Goal: Information Seeking & Learning: Learn about a topic

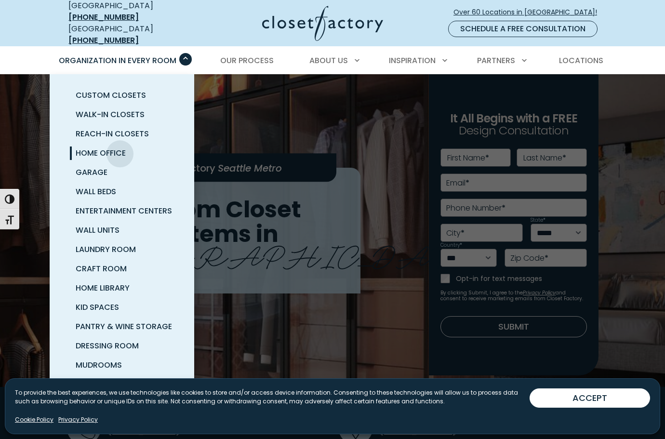
click at [120, 147] on span "Home Office" at bounding box center [101, 152] width 50 height 11
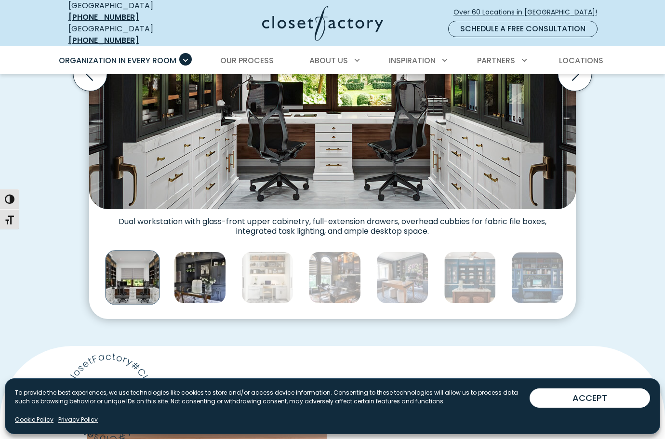
scroll to position [429, 0]
click at [198, 271] on img "Thumbnail Gallery" at bounding box center [200, 277] width 52 height 52
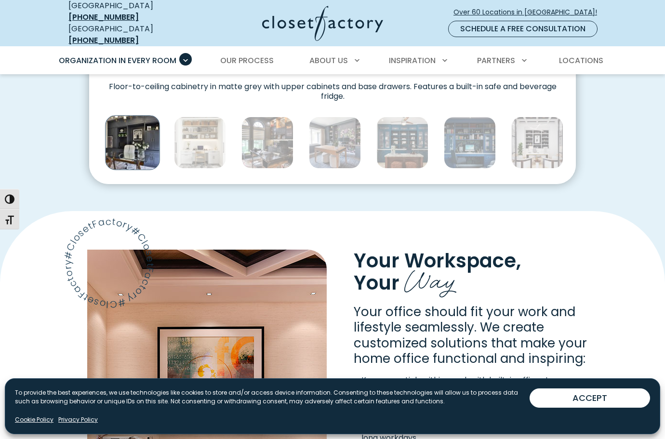
scroll to position [568, 0]
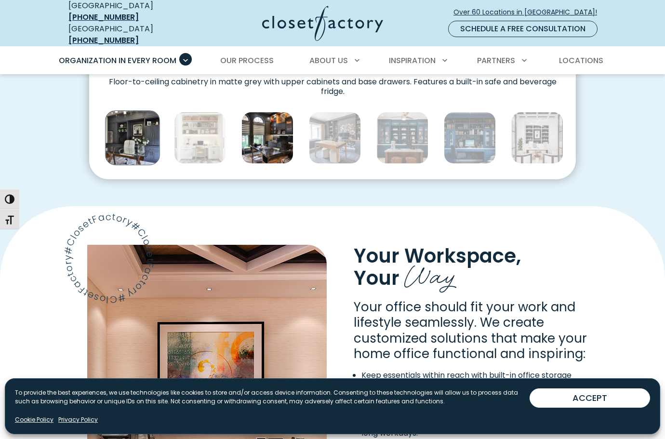
click at [276, 130] on img "Thumbnail Gallery" at bounding box center [267, 138] width 52 height 52
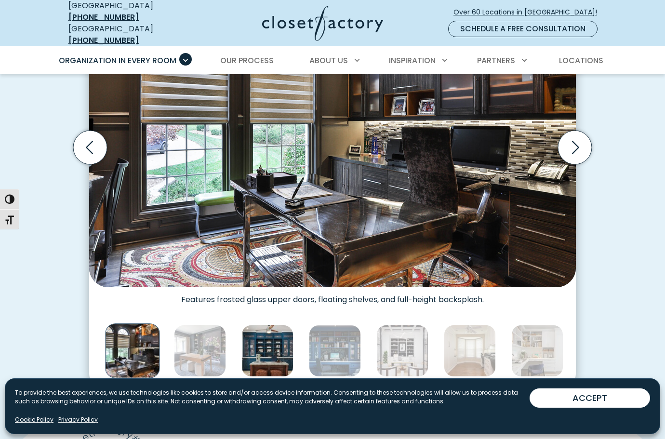
scroll to position [396, 0]
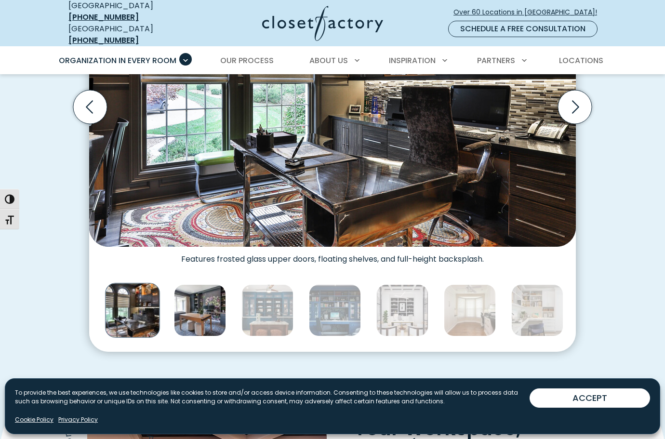
click at [208, 294] on img "Thumbnail Gallery" at bounding box center [200, 310] width 52 height 52
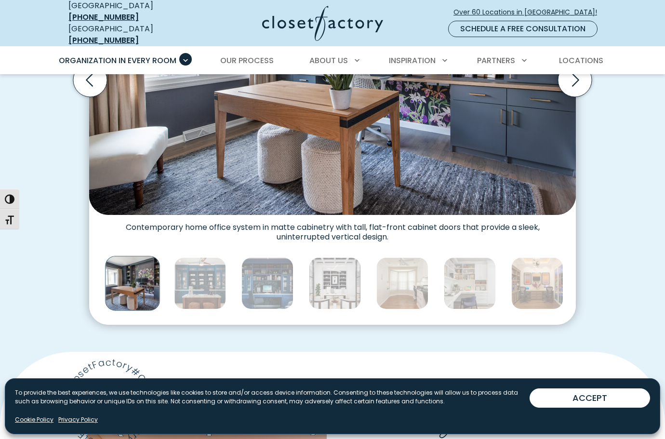
scroll to position [423, 0]
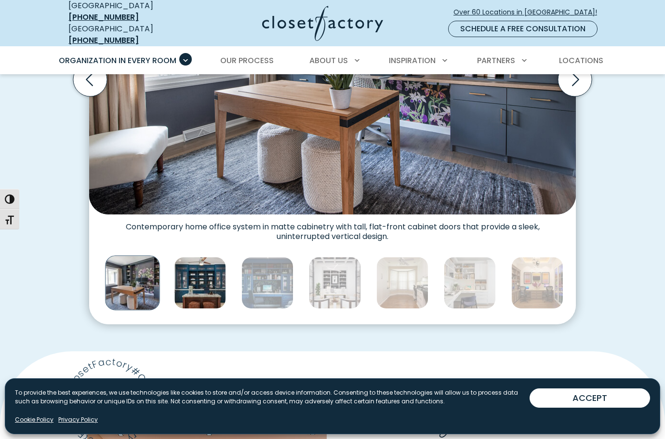
click at [202, 277] on img "Thumbnail Gallery" at bounding box center [200, 283] width 52 height 52
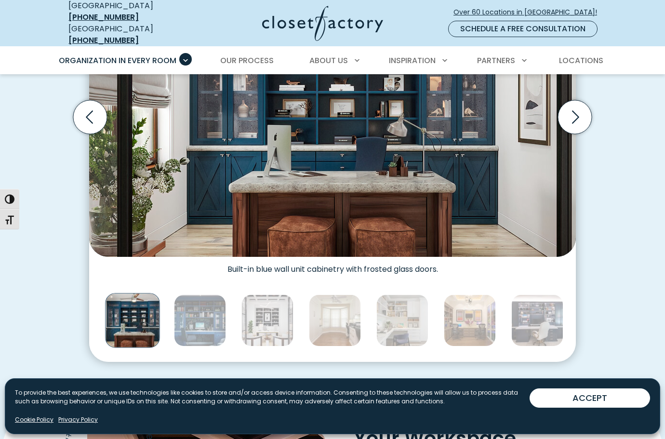
scroll to position [387, 0]
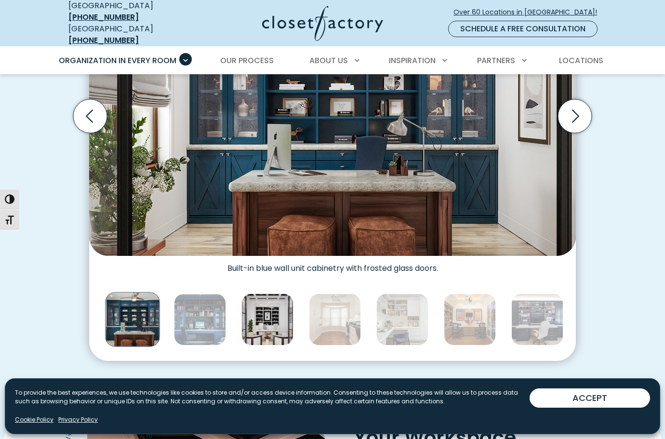
click at [267, 308] on img "Thumbnail Gallery" at bounding box center [267, 319] width 52 height 52
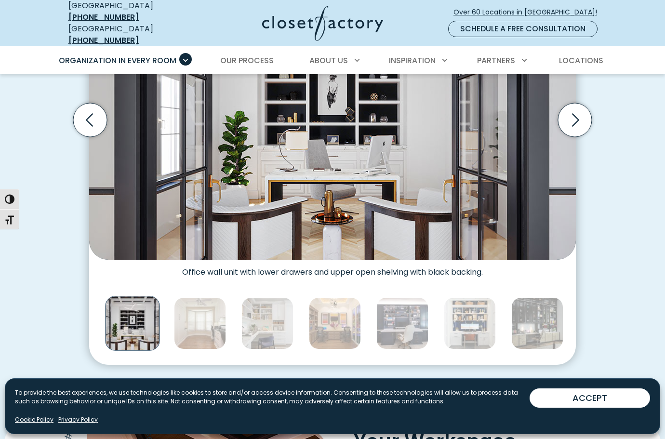
scroll to position [383, 0]
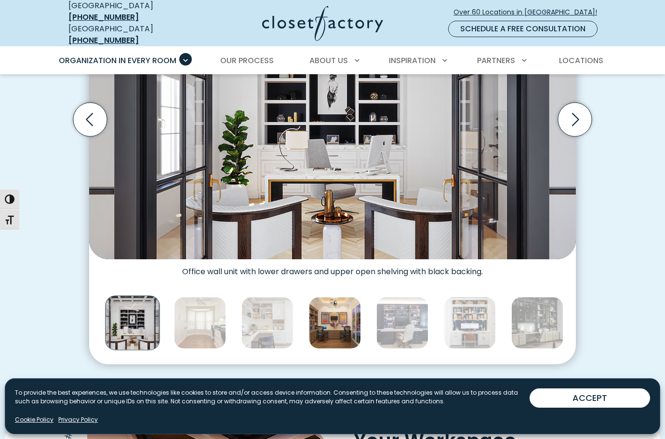
click at [340, 320] on img "Thumbnail Gallery" at bounding box center [335, 323] width 52 height 52
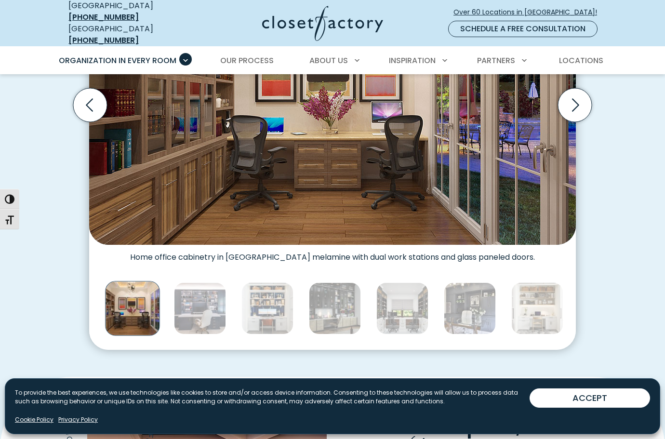
scroll to position [398, 0]
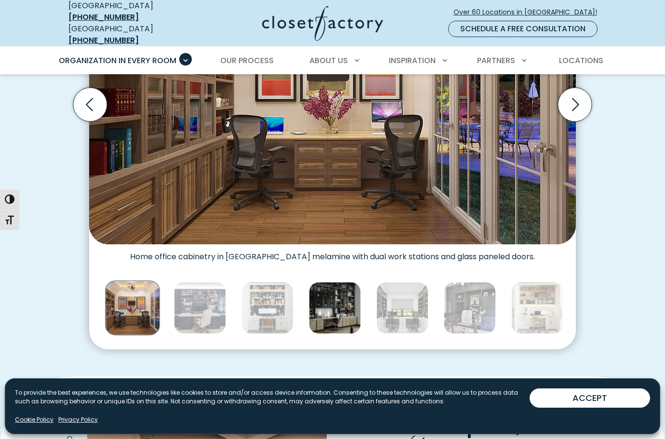
click at [343, 312] on img "Thumbnail Gallery" at bounding box center [335, 308] width 52 height 52
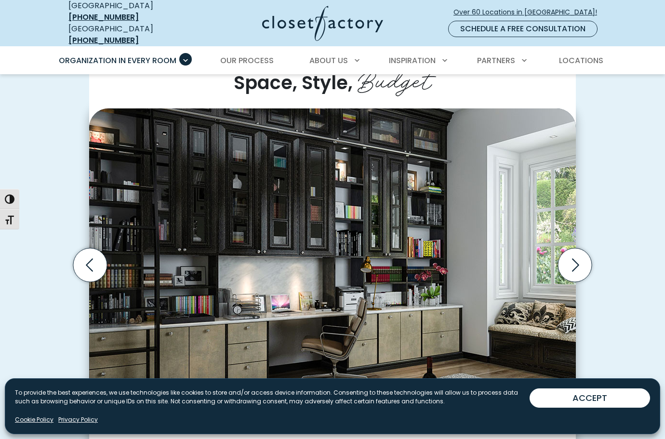
scroll to position [237, 0]
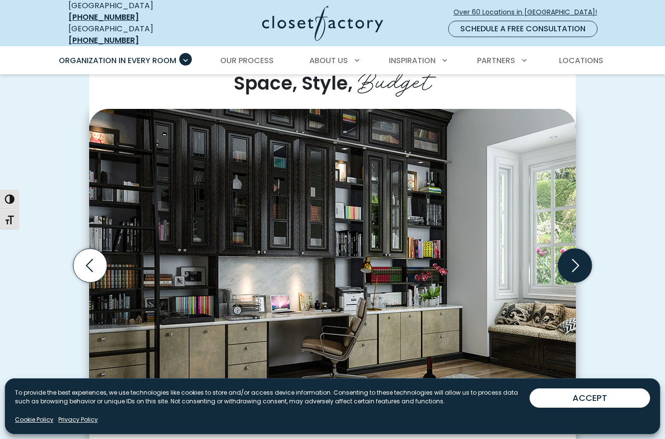
click at [579, 264] on icon "Next slide" at bounding box center [575, 266] width 34 height 34
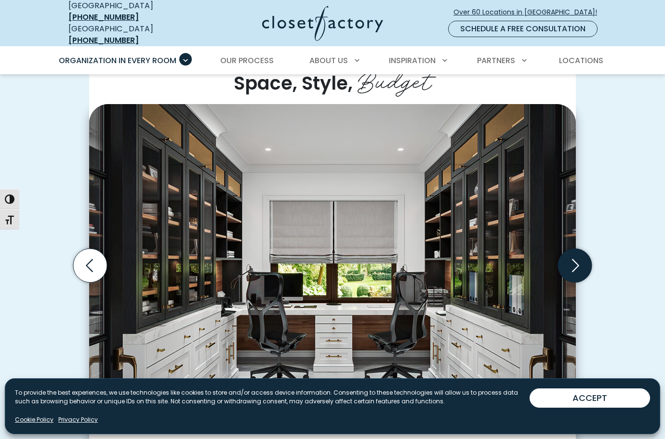
click at [579, 264] on icon "Next slide" at bounding box center [575, 266] width 34 height 34
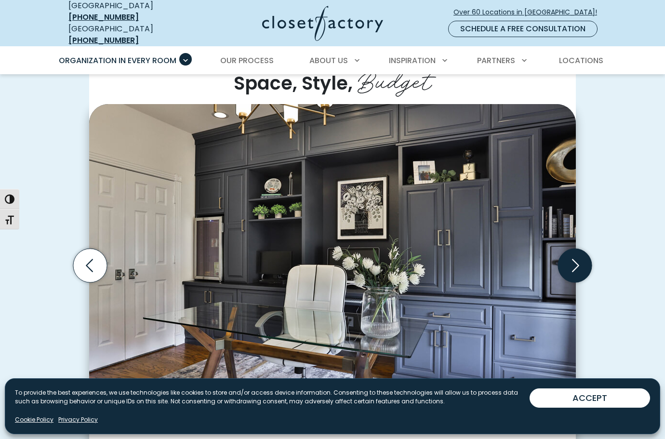
click at [579, 264] on icon "Next slide" at bounding box center [575, 266] width 34 height 34
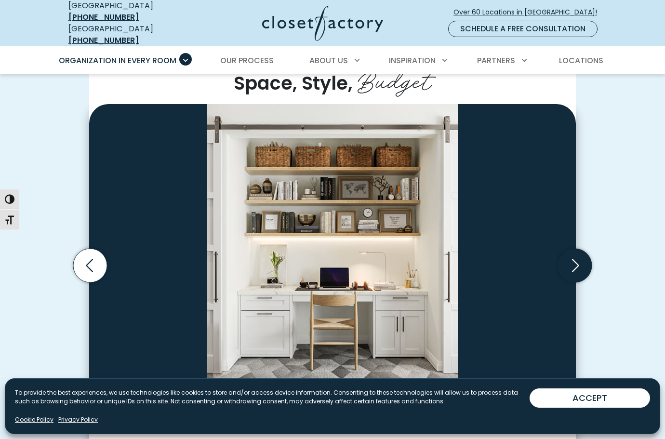
click at [579, 264] on icon "Next slide" at bounding box center [575, 266] width 34 height 34
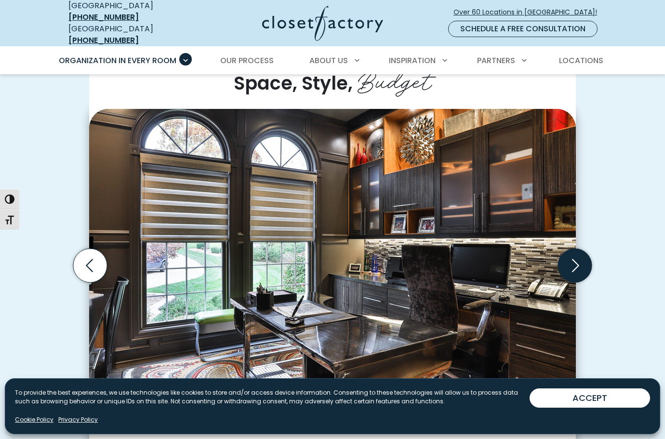
click at [579, 264] on icon "Next slide" at bounding box center [575, 266] width 34 height 34
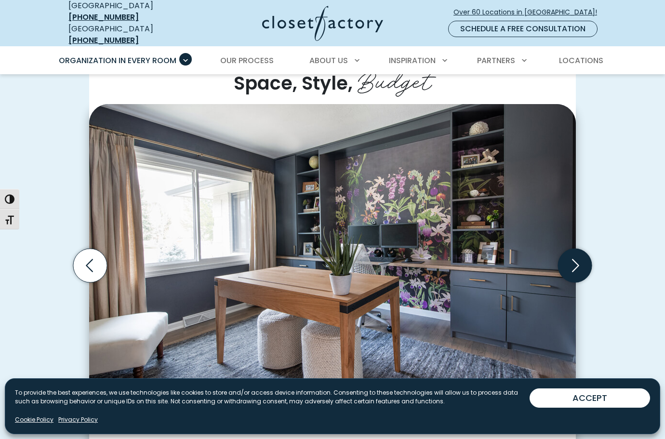
click at [579, 264] on icon "Next slide" at bounding box center [575, 266] width 34 height 34
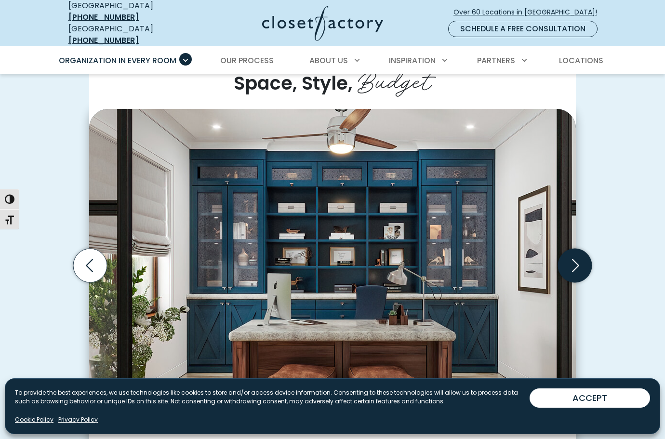
click at [579, 264] on icon "Next slide" at bounding box center [575, 266] width 34 height 34
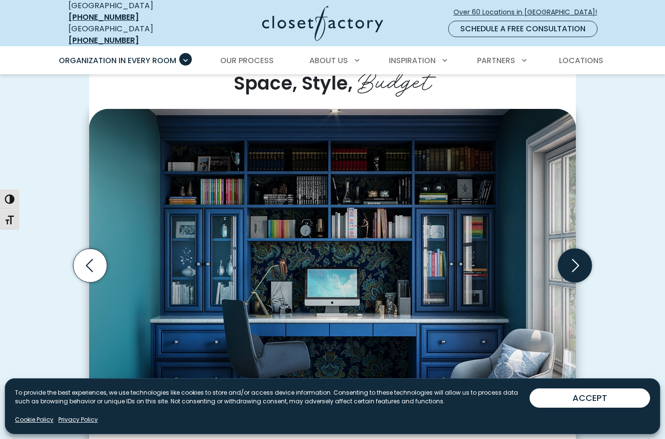
click at [579, 264] on icon "Next slide" at bounding box center [575, 266] width 34 height 34
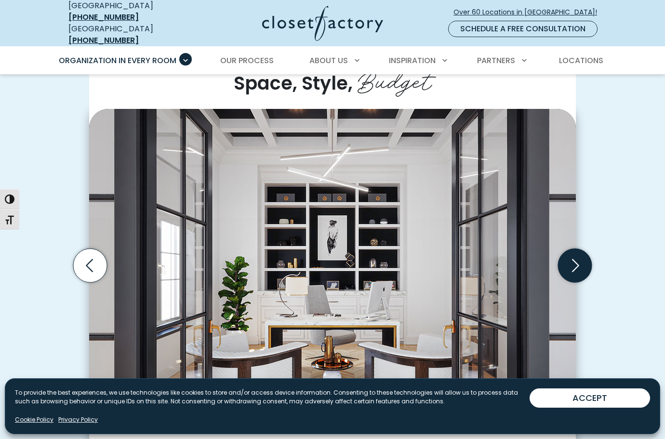
click at [579, 264] on icon "Next slide" at bounding box center [575, 266] width 34 height 34
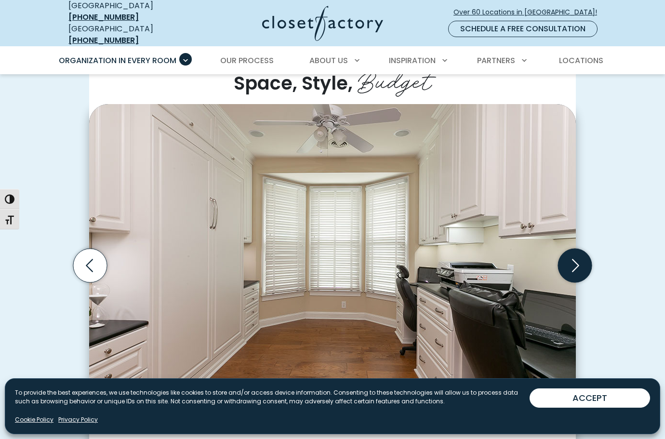
click at [579, 264] on icon "Next slide" at bounding box center [575, 266] width 34 height 34
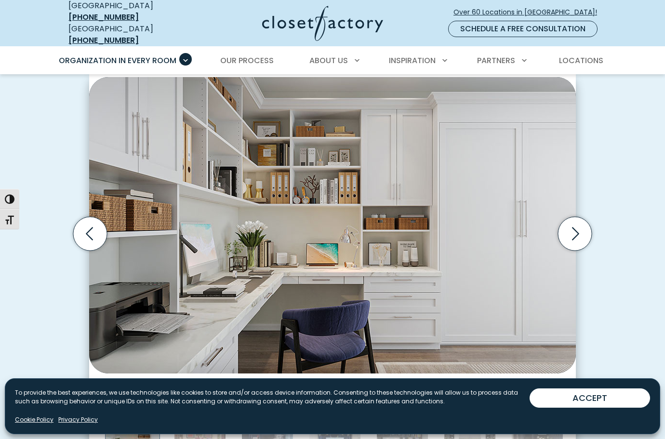
scroll to position [270, 0]
click at [572, 227] on icon "Next slide" at bounding box center [575, 233] width 34 height 34
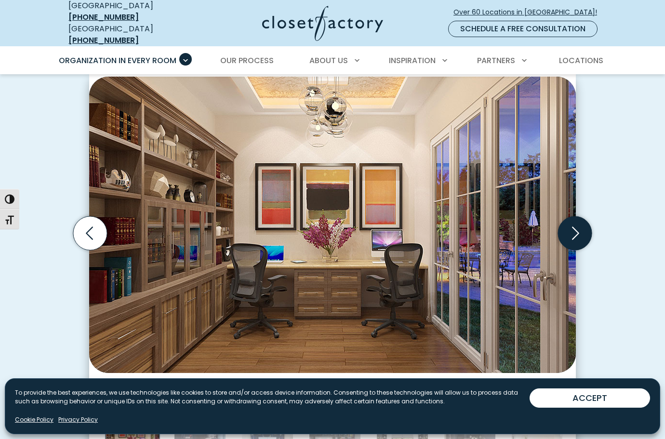
click at [572, 227] on icon "Next slide" at bounding box center [575, 233] width 34 height 34
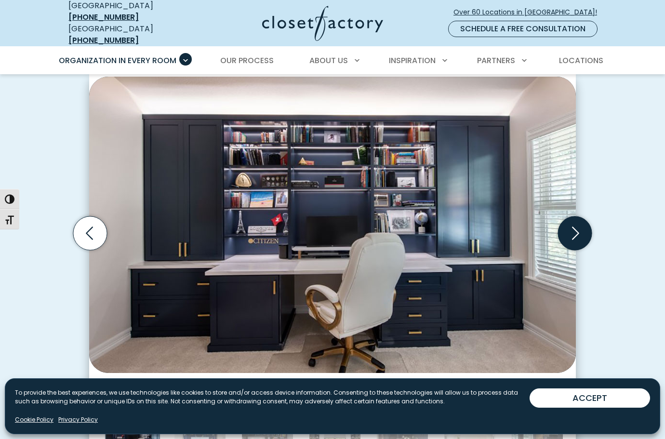
click at [572, 227] on icon "Next slide" at bounding box center [575, 233] width 34 height 34
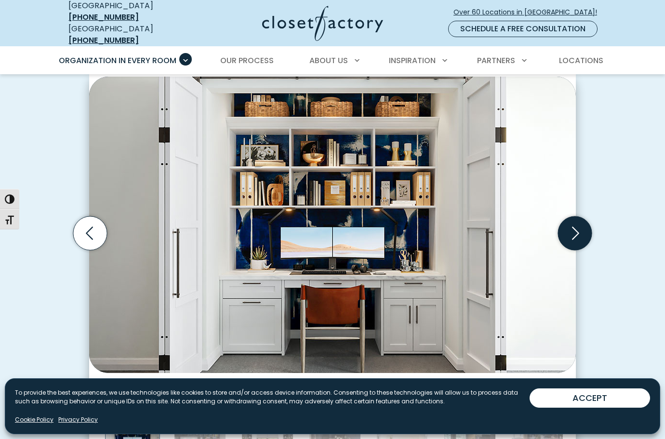
click at [569, 233] on icon "Next slide" at bounding box center [575, 233] width 34 height 34
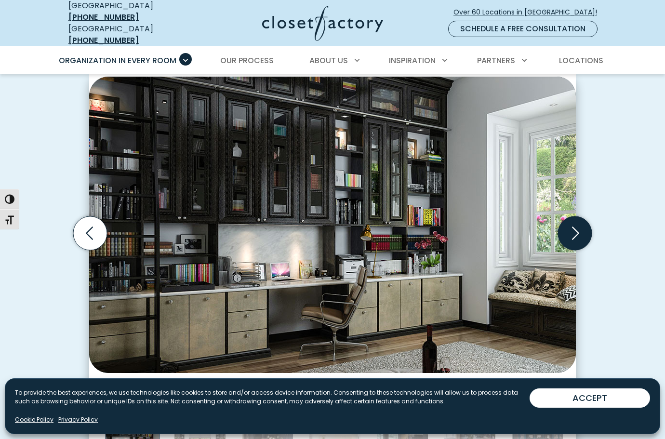
click at [569, 233] on icon "Next slide" at bounding box center [575, 233] width 34 height 34
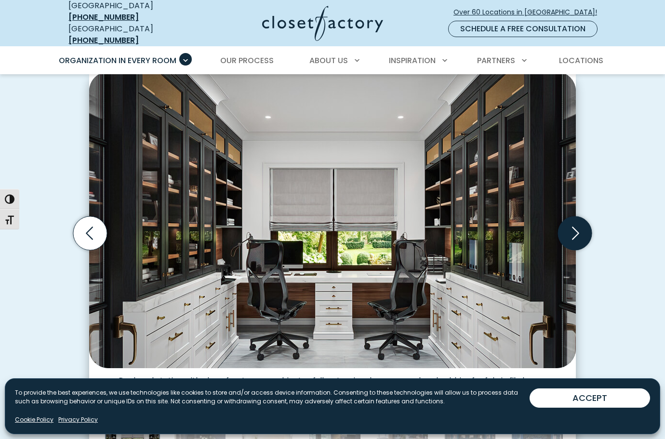
click at [569, 233] on icon "Next slide" at bounding box center [575, 233] width 34 height 34
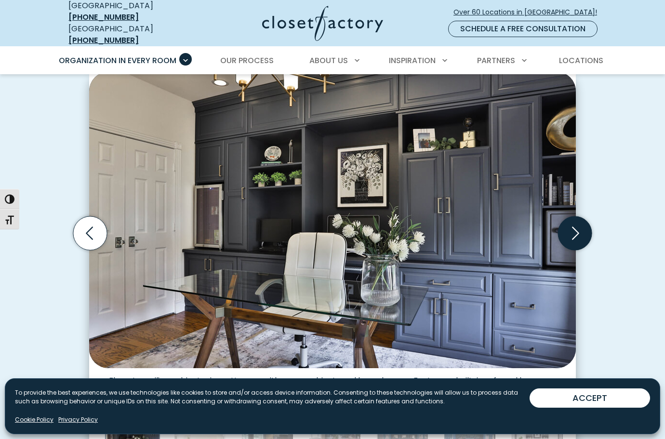
click at [569, 233] on icon "Next slide" at bounding box center [575, 233] width 34 height 34
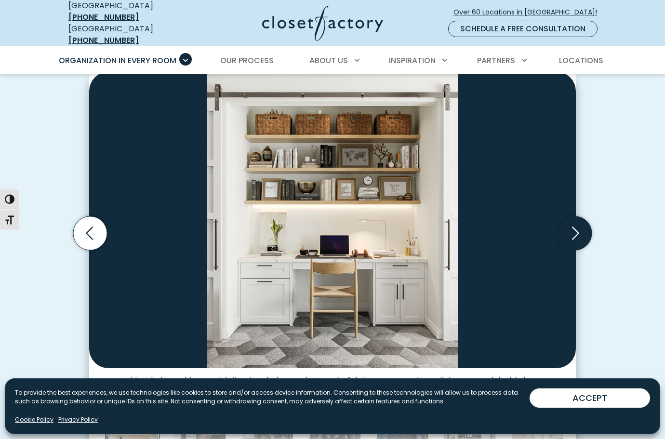
click at [577, 230] on icon "Next slide" at bounding box center [575, 233] width 34 height 34
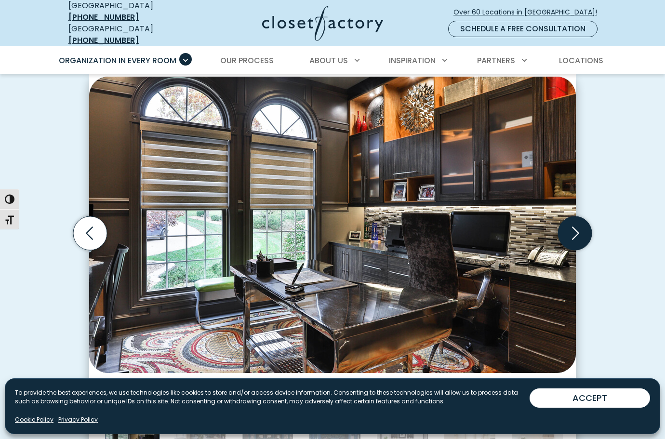
click at [577, 230] on icon "Next slide" at bounding box center [575, 233] width 34 height 34
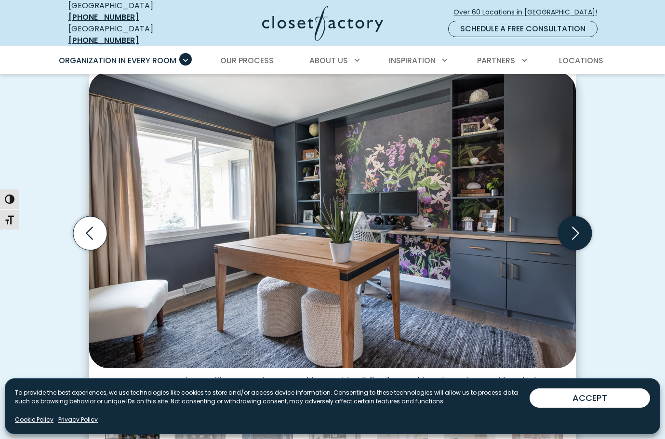
click at [577, 230] on icon "Next slide" at bounding box center [575, 233] width 34 height 34
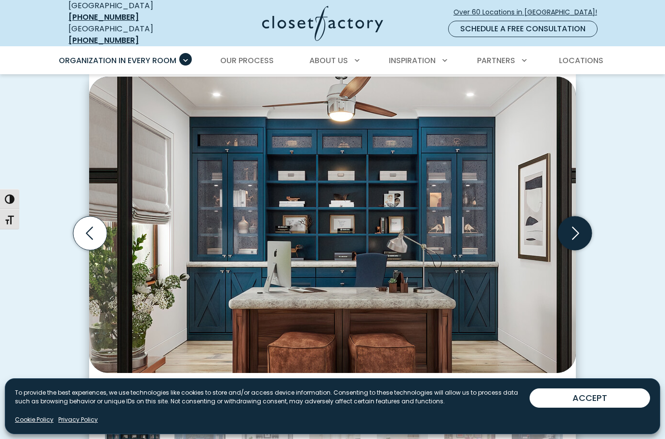
click at [577, 230] on icon "Next slide" at bounding box center [575, 233] width 34 height 34
